Goal: Task Accomplishment & Management: Manage account settings

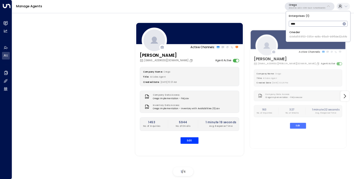
type input "****"
click at [312, 31] on div "Oneder ID: b6d56953-0354-4d8c-85a9-b9f5de32c6fb" at bounding box center [318, 34] width 58 height 8
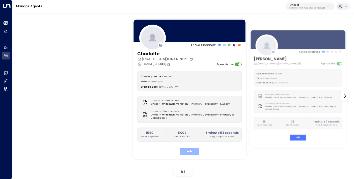
click at [192, 153] on button "Edit" at bounding box center [189, 151] width 19 height 7
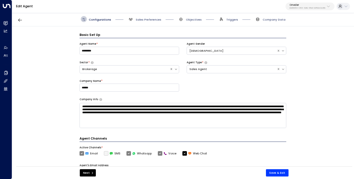
scroll to position [6, 0]
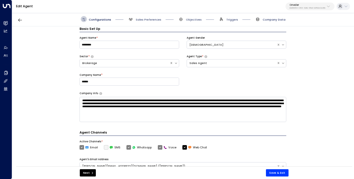
click at [267, 19] on span "Company Data" at bounding box center [273, 20] width 23 height 4
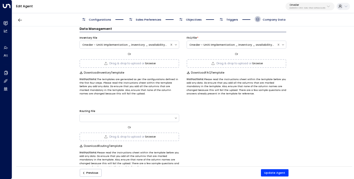
click at [149, 62] on button "browse" at bounding box center [150, 63] width 10 height 3
click at [270, 172] on button "Update Agent" at bounding box center [275, 172] width 28 height 7
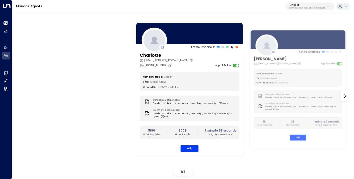
click at [305, 7] on p "b6d56953-0354-4d8c-85a9-b9f5de32c6fb" at bounding box center [307, 8] width 36 height 2
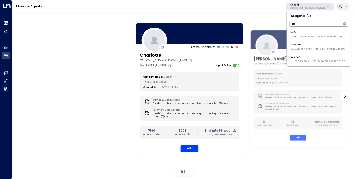
type input "***"
click at [303, 57] on div "IWG UAT ID: 1157f799-5e31-4221-9e36-526923908d85" at bounding box center [316, 59] width 55 height 8
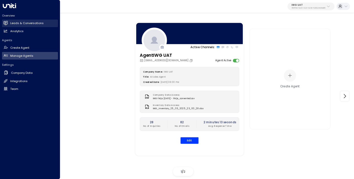
click at [25, 23] on h2 "Leads & Conversations" at bounding box center [26, 23] width 33 height 4
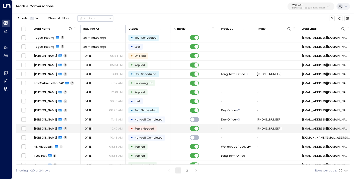
scroll to position [52, 0]
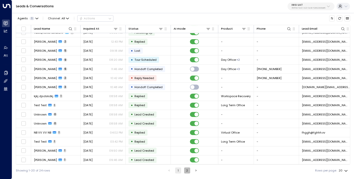
click at [187, 168] on button "2" at bounding box center [187, 170] width 6 height 6
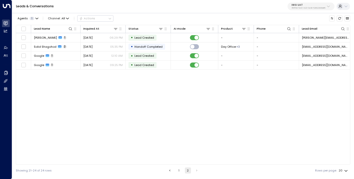
click at [180, 171] on button "1" at bounding box center [179, 170] width 6 height 6
